Goal: Use online tool/utility: Use online tool/utility

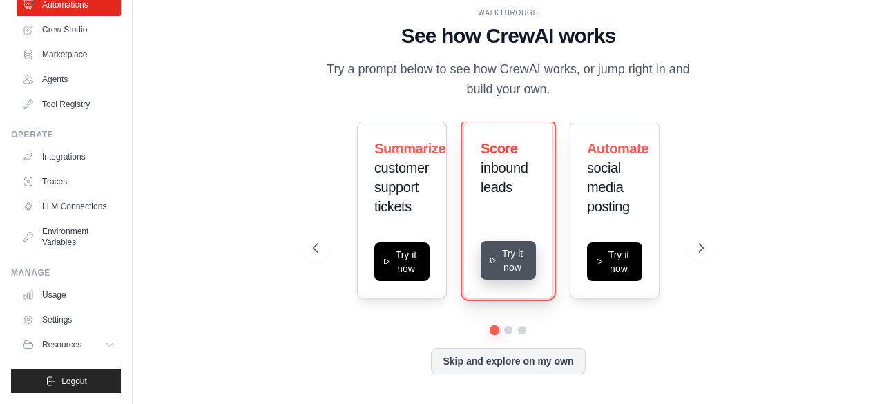
click at [513, 263] on button "Try it now" at bounding box center [508, 260] width 55 height 39
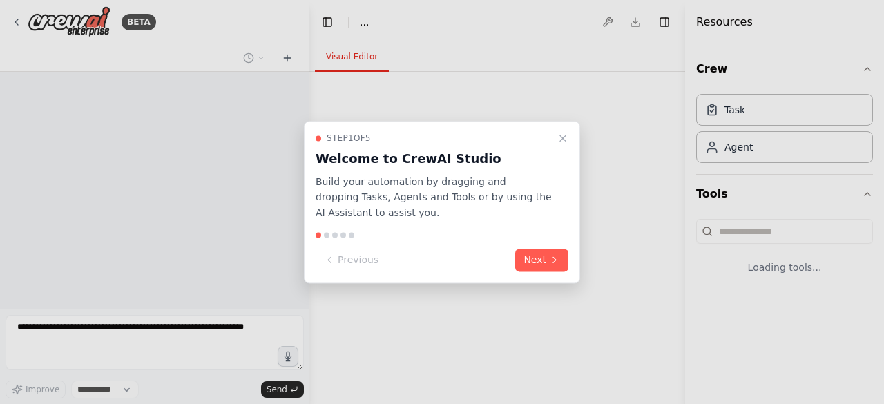
select select "****"
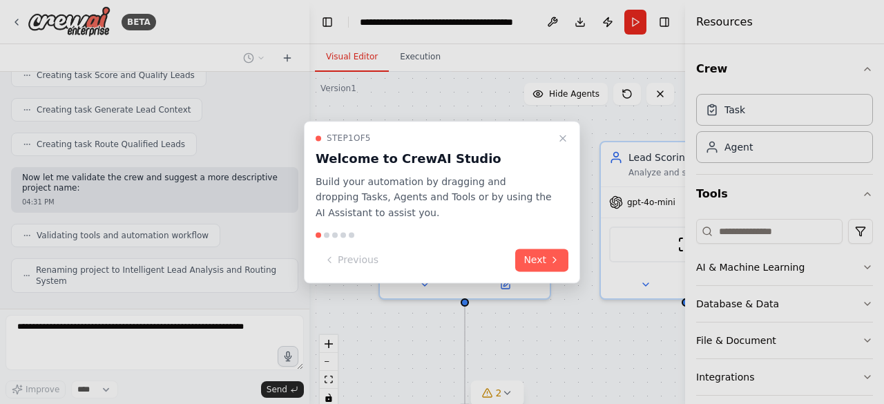
scroll to position [794, 0]
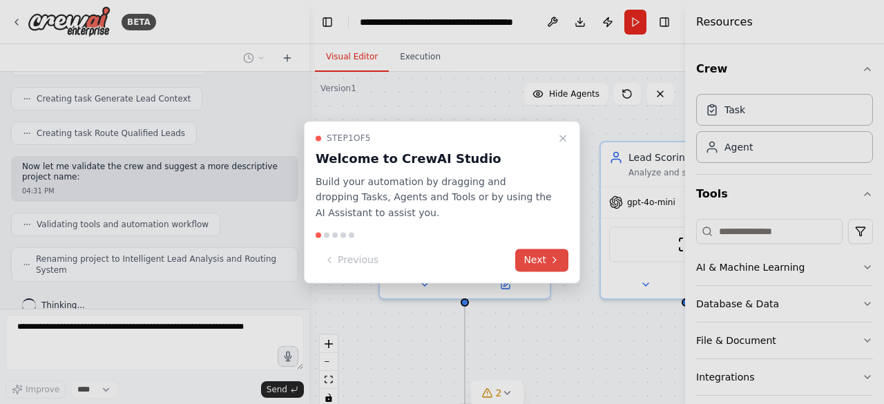
click at [548, 267] on button "Next" at bounding box center [541, 260] width 53 height 23
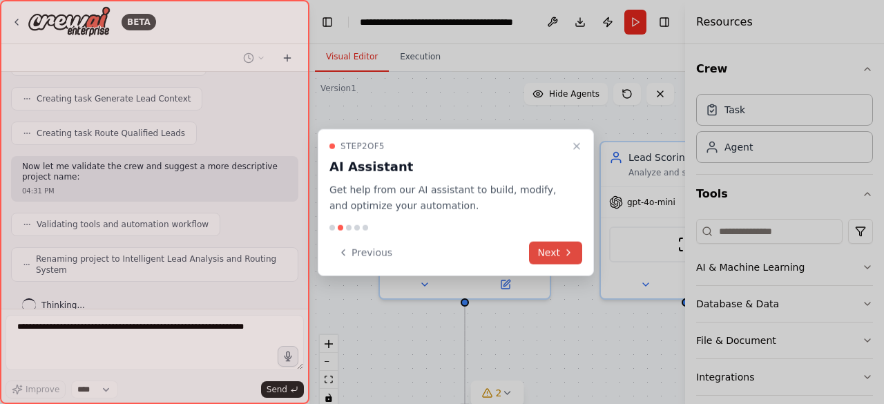
click at [561, 255] on button "Next" at bounding box center [555, 252] width 53 height 23
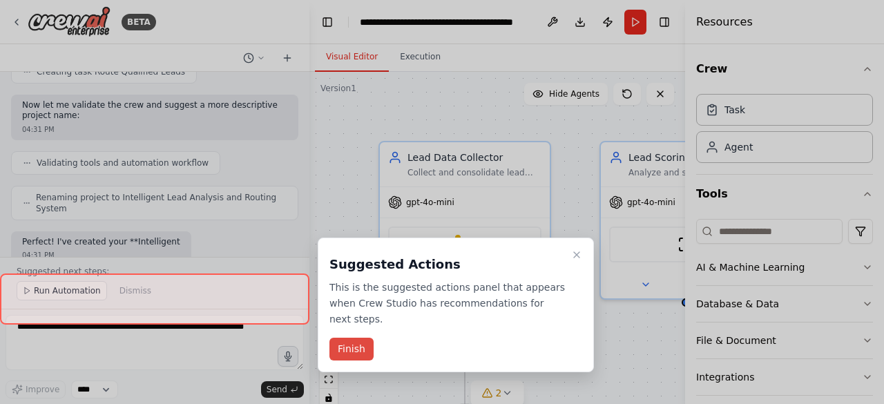
click at [561, 255] on div "BETA Develop a crew that analyzes incoming sales leads from various sources (we…" at bounding box center [442, 202] width 884 height 404
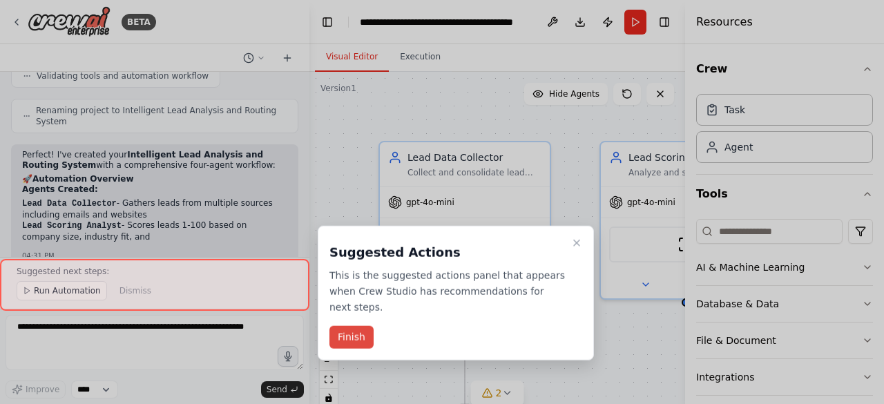
click at [354, 326] on button "Finish" at bounding box center [352, 337] width 44 height 23
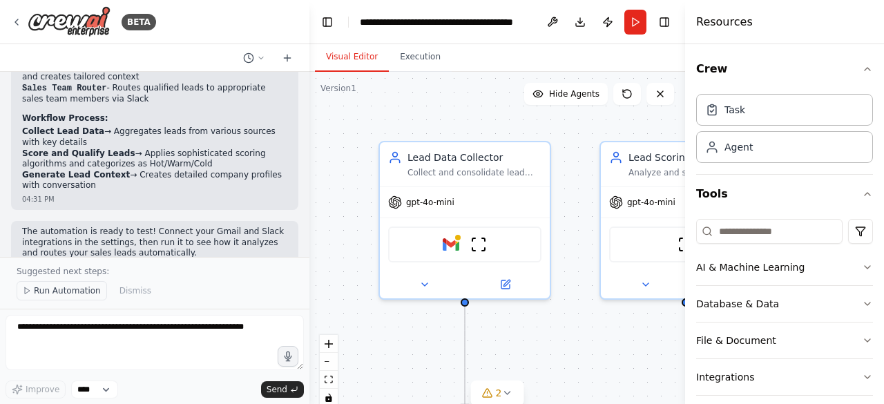
click at [86, 285] on button "Run Automation" at bounding box center [62, 290] width 90 height 19
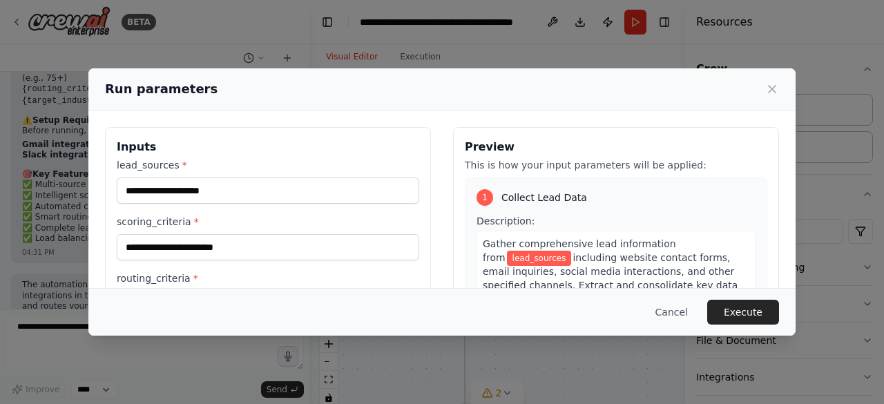
scroll to position [1345, 0]
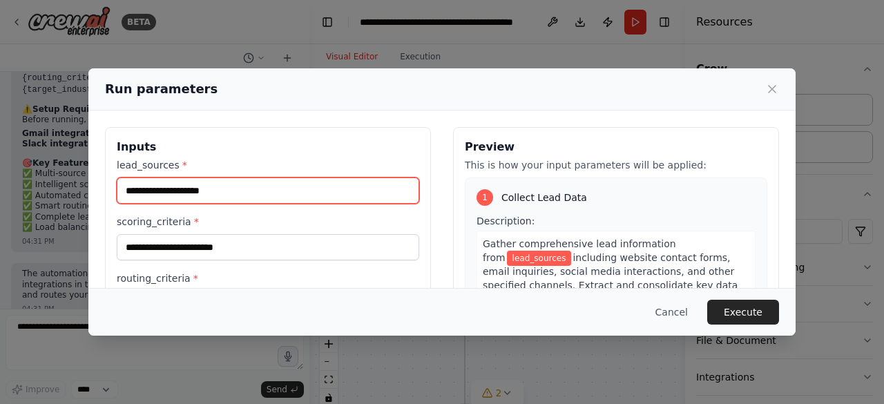
click at [240, 198] on input "lead_sources *" at bounding box center [268, 191] width 303 height 26
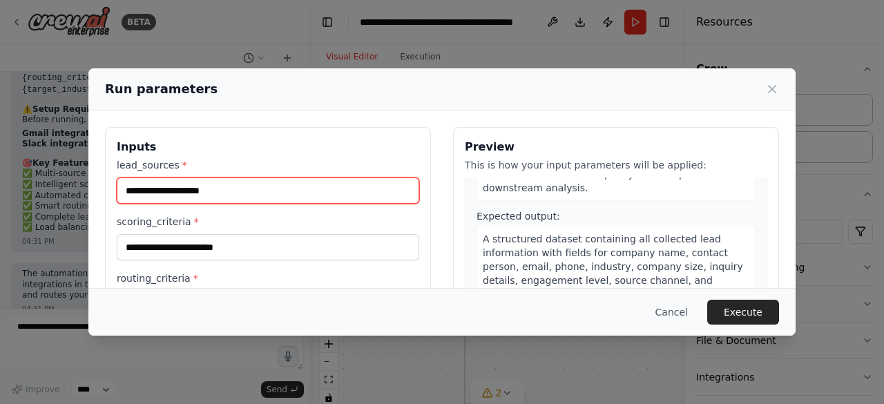
scroll to position [195, 0]
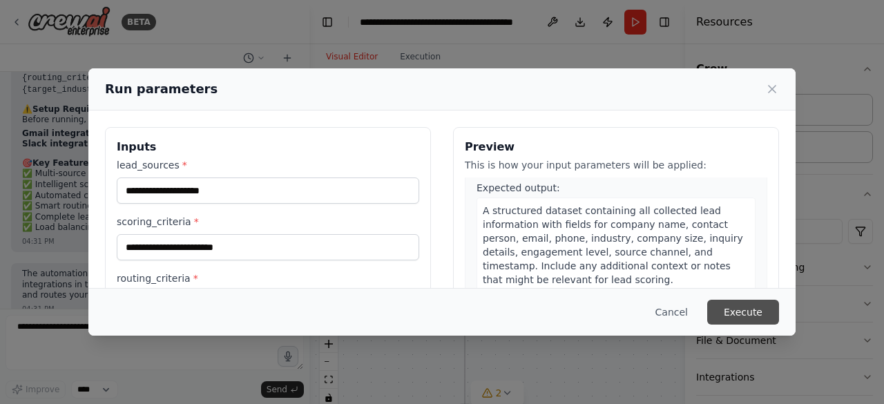
click at [759, 304] on button "Execute" at bounding box center [743, 312] width 72 height 25
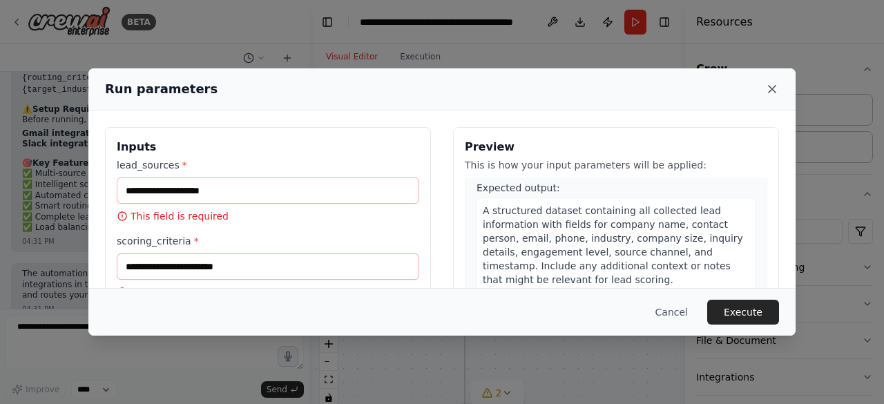
click at [773, 89] on icon at bounding box center [772, 89] width 7 height 7
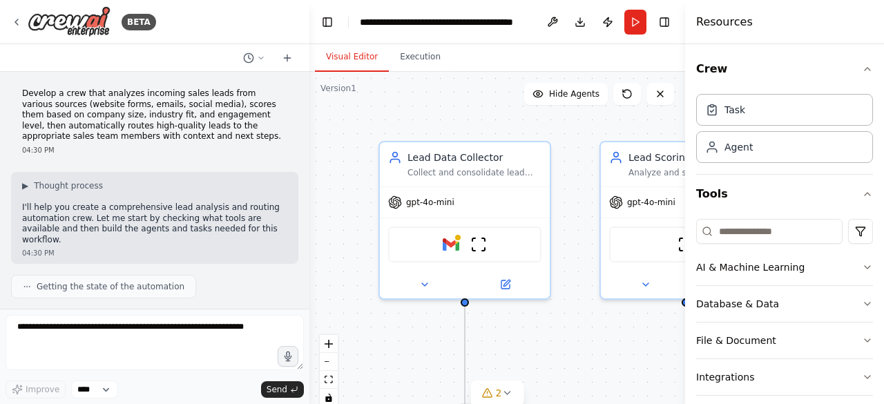
scroll to position [0, 0]
